Goal: Contribute content: Contribute content

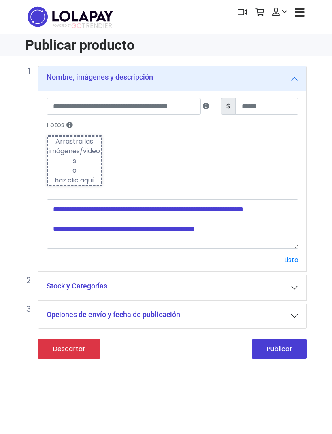
click at [101, 164] on div "Subiendo Arrastra las imágenes/videos o haz clic aquí" at bounding box center [74, 160] width 56 height 51
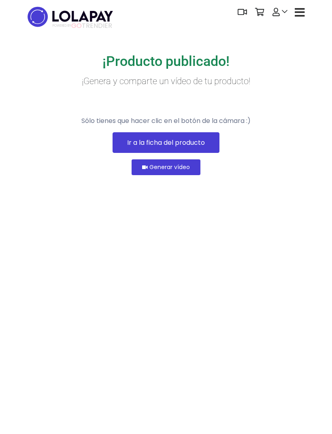
click at [201, 153] on link "Ir a la ficha del producto" at bounding box center [165, 142] width 107 height 21
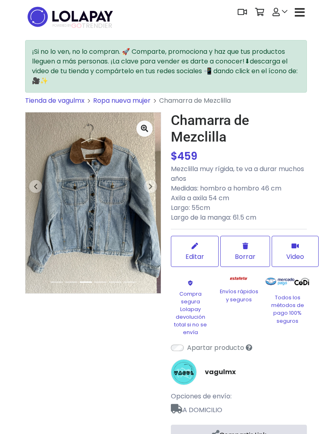
click at [147, 191] on span "button" at bounding box center [150, 186] width 13 height 13
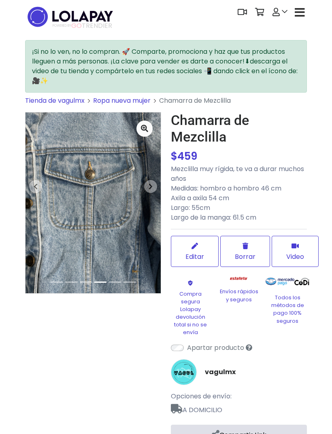
click at [148, 189] on span "button" at bounding box center [150, 186] width 13 height 13
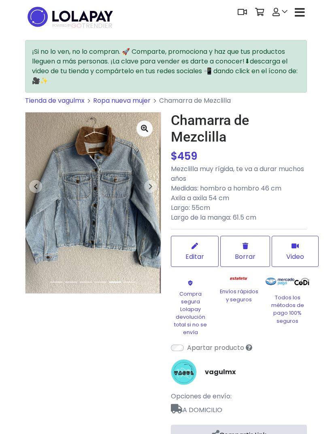
click at [150, 192] on span "button" at bounding box center [150, 186] width 13 height 13
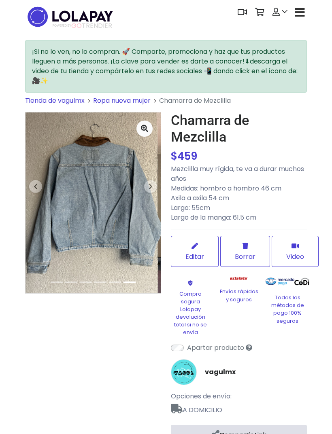
click at [150, 190] on icon "button" at bounding box center [150, 186] width 4 height 6
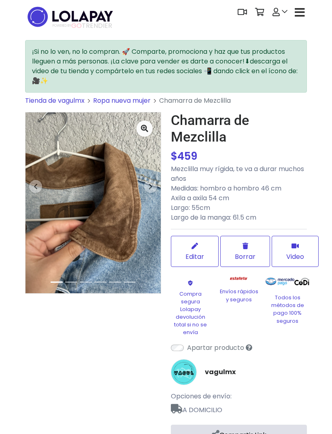
click at [201, 256] on span "Editar" at bounding box center [194, 256] width 19 height 10
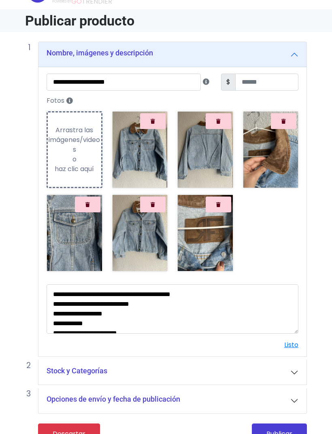
scroll to position [41, 0]
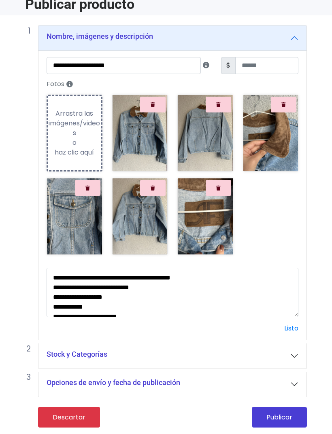
click at [277, 417] on button "Publicar" at bounding box center [278, 417] width 55 height 21
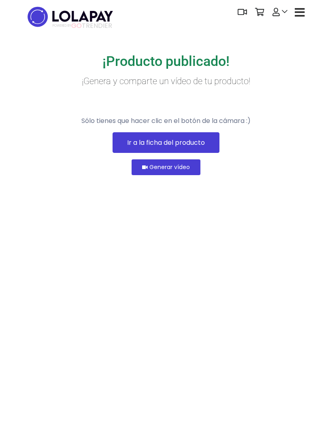
click at [201, 153] on link "Ir a la ficha del producto" at bounding box center [165, 142] width 107 height 21
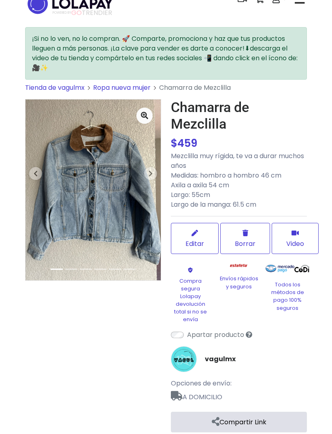
scroll to position [26, 0]
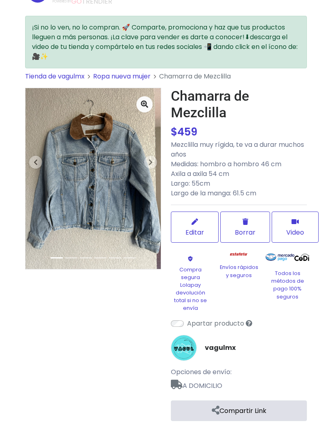
click at [225, 346] on link "vagulmx" at bounding box center [220, 348] width 31 height 10
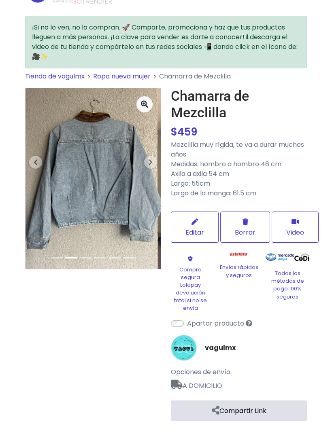
click at [186, 344] on img at bounding box center [184, 348] width 26 height 26
click at [222, 346] on link "vagulmx" at bounding box center [220, 348] width 31 height 10
click at [264, 410] on link "Compartir Link" at bounding box center [239, 410] width 136 height 21
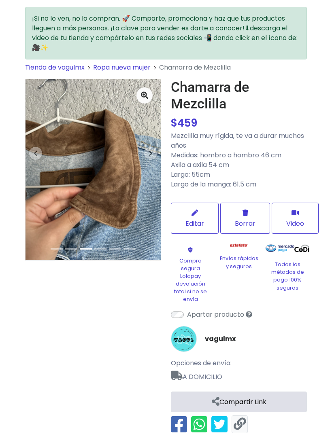
scroll to position [43, 0]
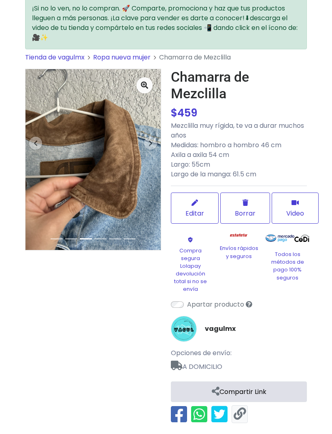
click at [241, 412] on link at bounding box center [239, 414] width 12 height 13
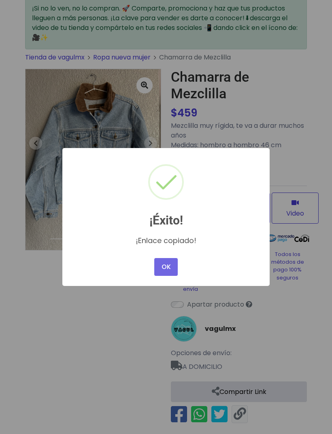
click at [296, 264] on div "× ¡Éxito! ¡Enlace copiado! OK No Cancel" at bounding box center [166, 217] width 332 height 434
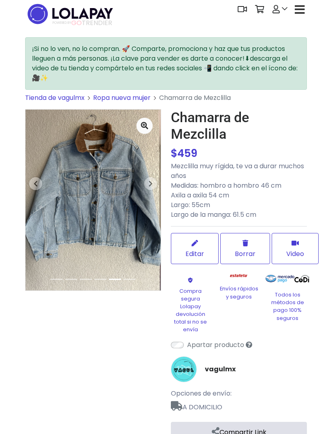
scroll to position [0, 0]
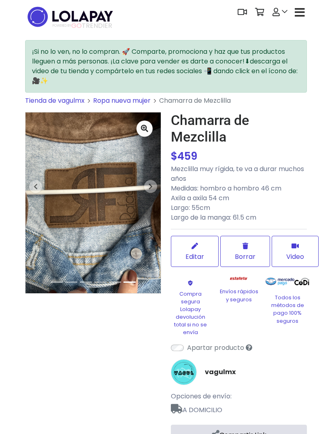
click at [63, 104] on span "Tienda de vagulmx" at bounding box center [54, 100] width 59 height 9
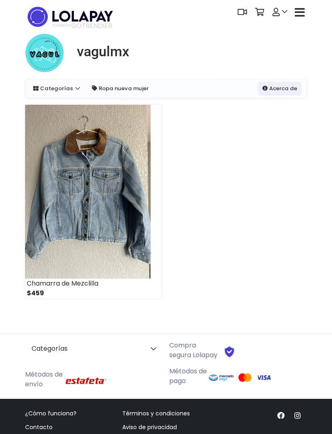
click at [106, 55] on h1 "vagulmx" at bounding box center [103, 51] width 52 height 17
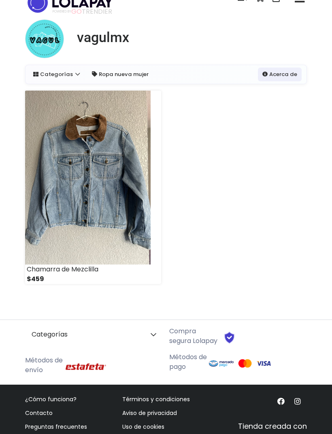
scroll to position [14, 0]
click at [110, 242] on img at bounding box center [87, 178] width 125 height 174
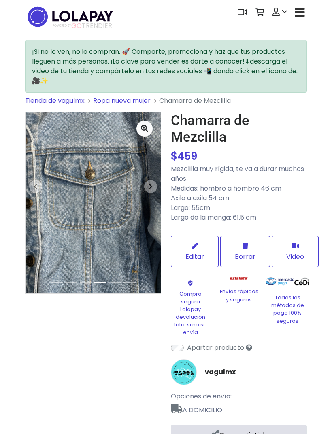
click at [227, 370] on link "vagulmx" at bounding box center [220, 372] width 31 height 10
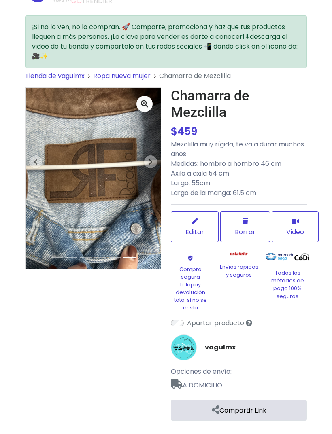
scroll to position [26, 0]
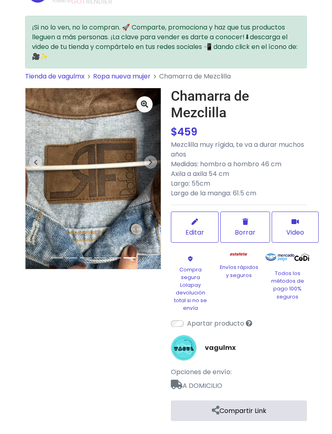
click at [198, 227] on span "Editar" at bounding box center [194, 232] width 19 height 10
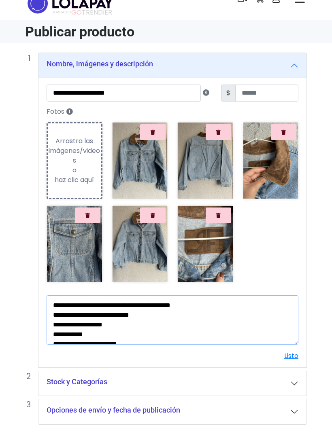
click at [57, 307] on textarea "**********" at bounding box center [171, 319] width 251 height 49
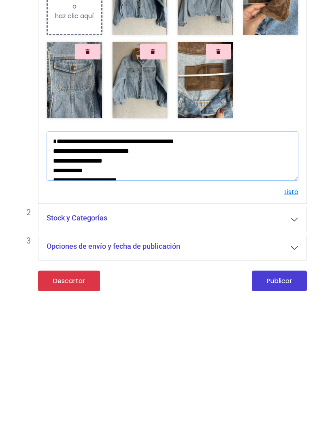
click at [61, 268] on textarea "**********" at bounding box center [171, 292] width 251 height 49
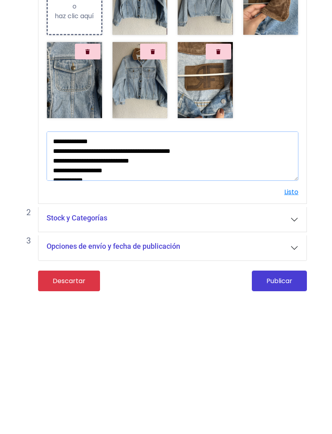
type textarea "**********"
click at [288, 407] on button "Publicar" at bounding box center [278, 417] width 55 height 21
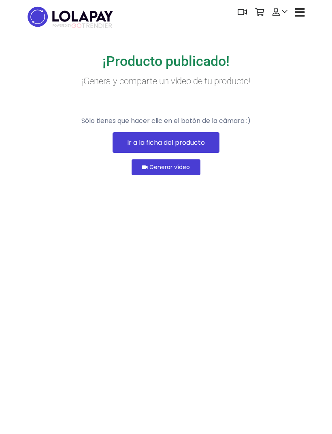
click at [201, 153] on link "Ir a la ficha del producto" at bounding box center [165, 142] width 107 height 21
